Goal: Transaction & Acquisition: Purchase product/service

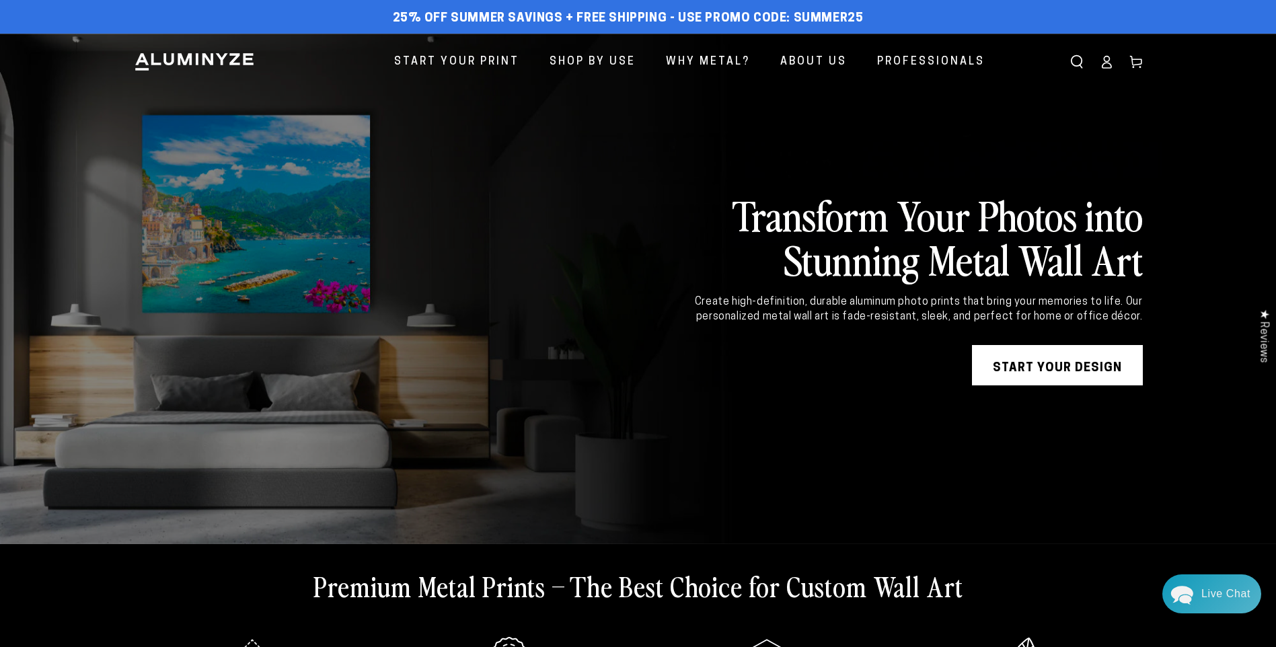
click at [1055, 358] on link "START YOUR DESIGN" at bounding box center [1057, 365] width 171 height 40
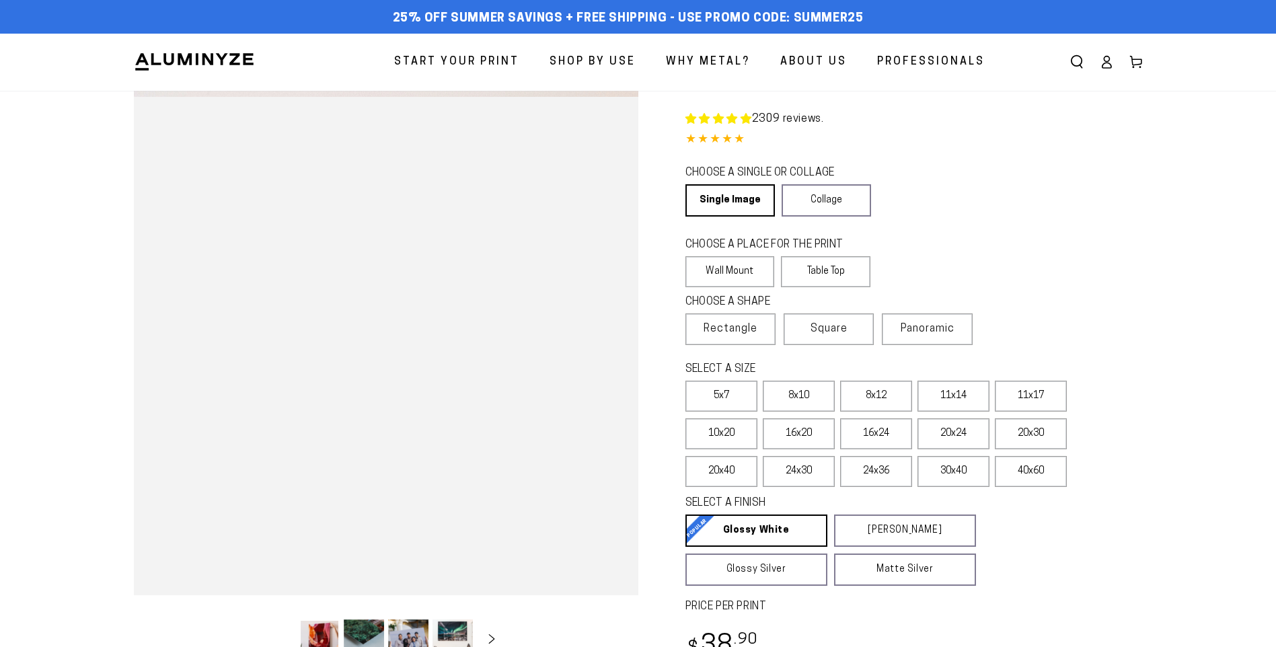
select select "**********"
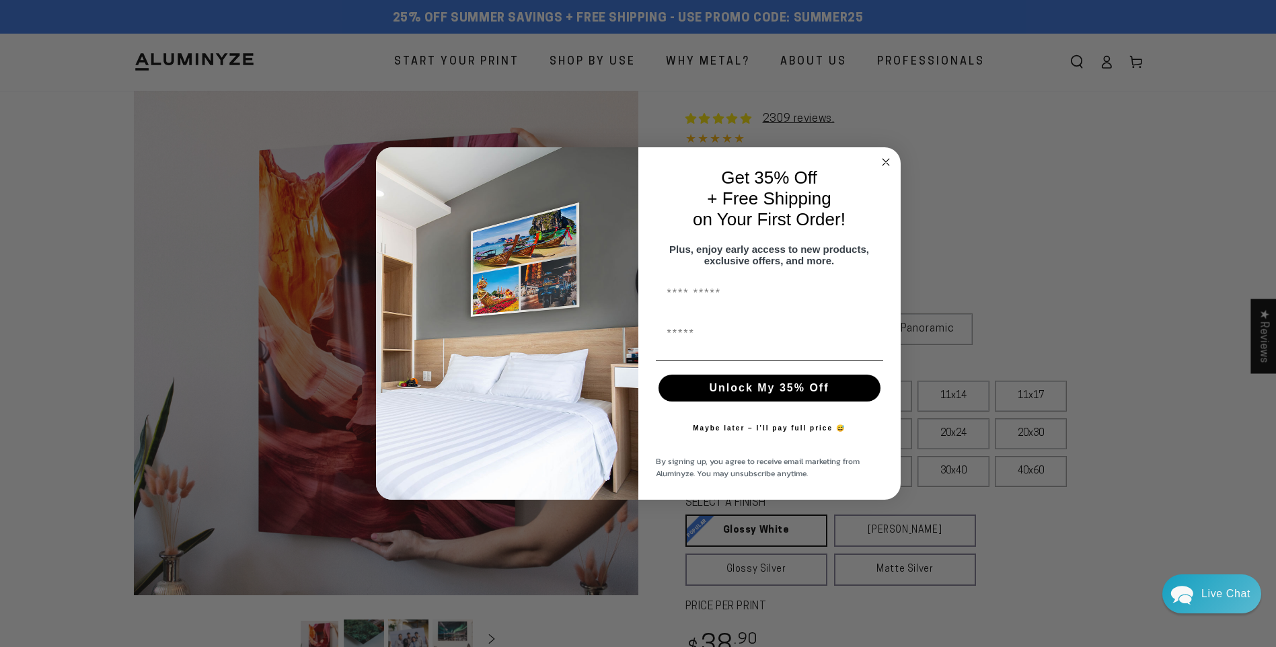
click at [886, 155] on circle "Close dialog" at bounding box center [885, 162] width 15 height 15
